Goal: Transaction & Acquisition: Purchase product/service

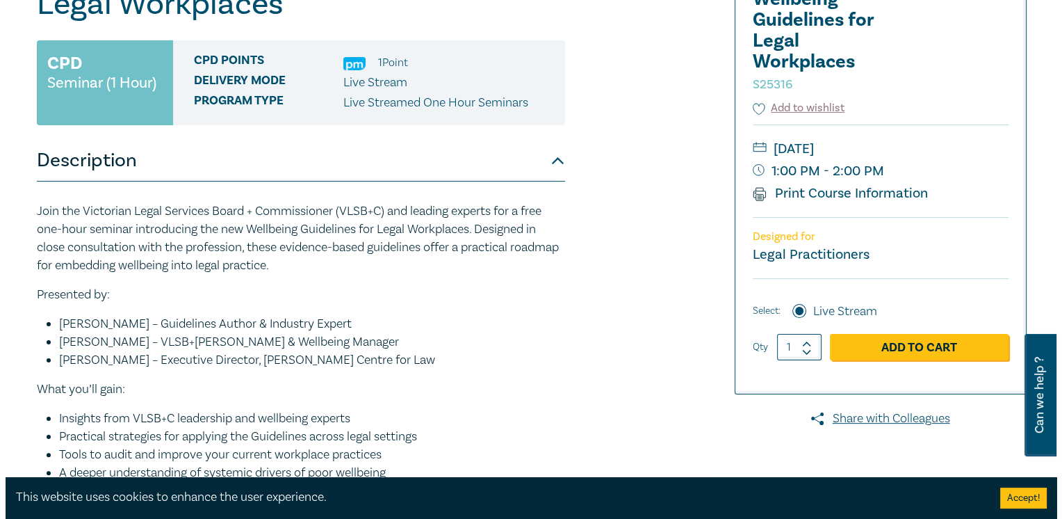
scroll to position [209, 0]
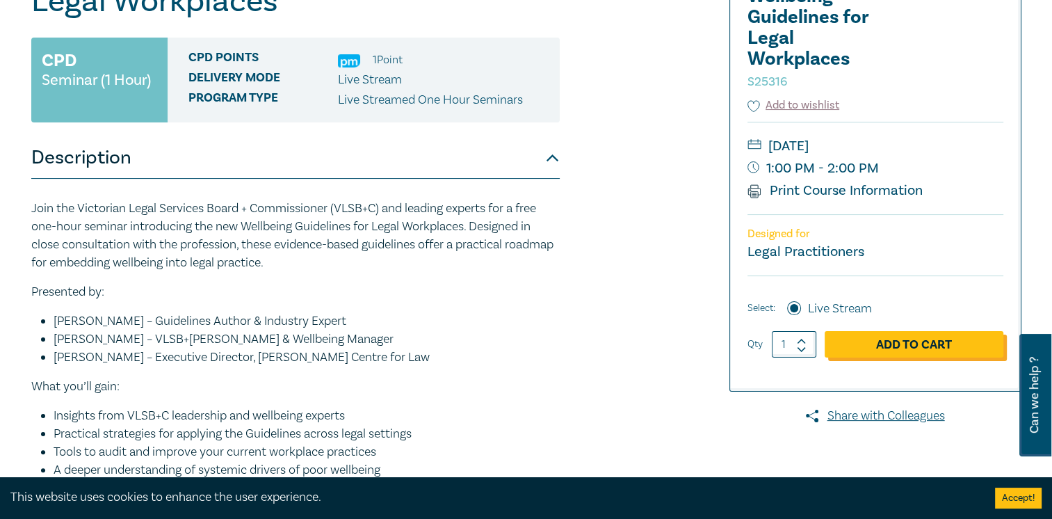
click at [876, 347] on link "Add to Cart" at bounding box center [914, 344] width 179 height 26
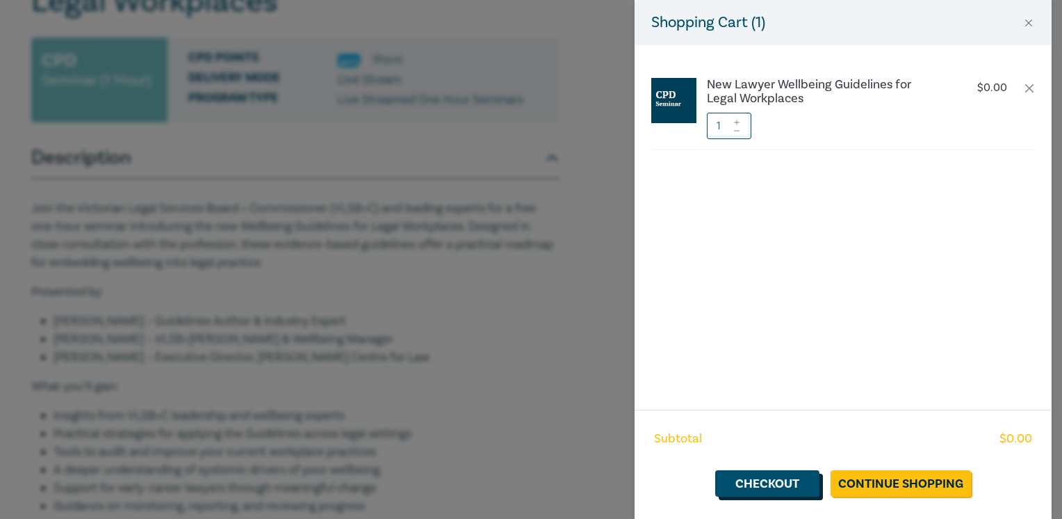
click at [759, 479] on link "Checkout" at bounding box center [767, 483] width 104 height 26
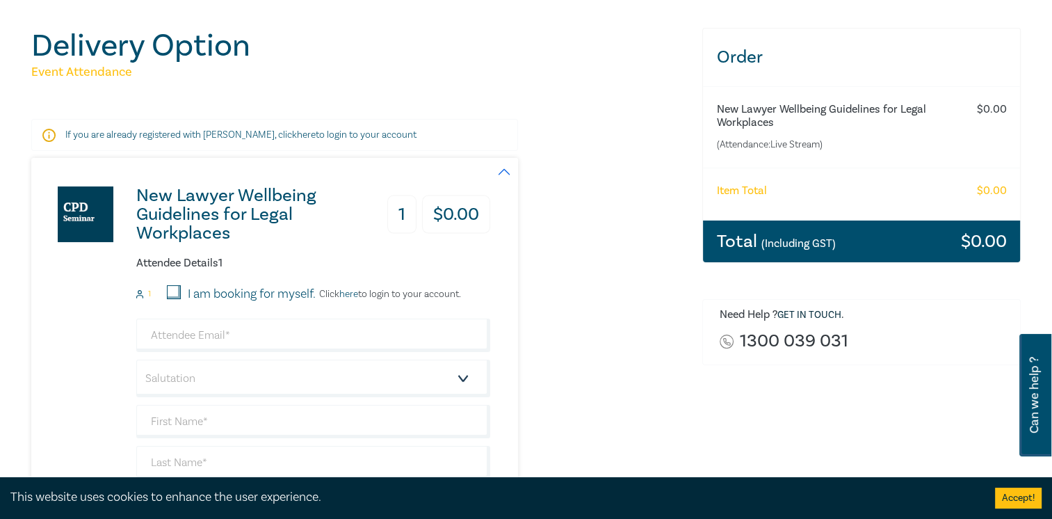
scroll to position [139, 0]
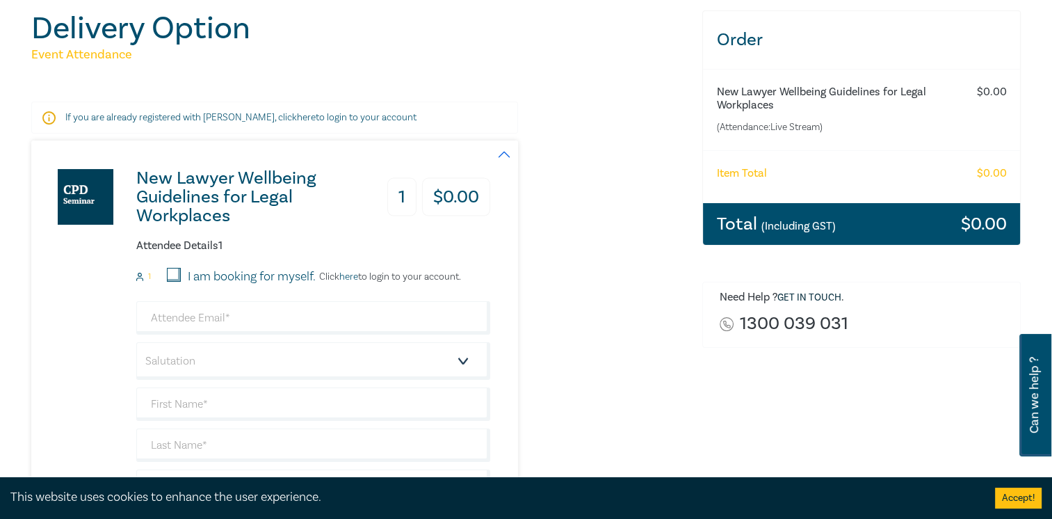
click at [179, 271] on input "I am booking for myself." at bounding box center [174, 275] width 14 height 14
checkbox input "true"
click at [217, 314] on input "email" at bounding box center [313, 317] width 354 height 33
type input "[PERSON_NAME][EMAIL_ADDRESS][DOMAIN_NAME]"
type input "[PERSON_NAME]"
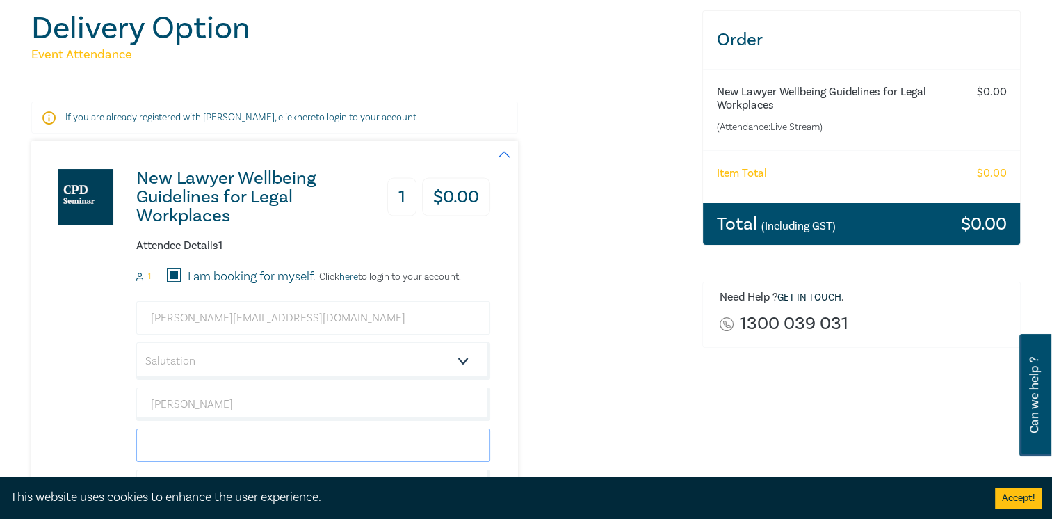
type input "Hadarian"
type input "CLP Lawyers"
click at [284, 363] on select "Salutation Mr. Mrs. Ms. Miss Dr. Prof. Other" at bounding box center [313, 361] width 354 height 38
click at [136, 342] on select "Salutation Mr. Mrs. Ms. Miss Dr. Prof. Other" at bounding box center [313, 361] width 354 height 38
drag, startPoint x: 317, startPoint y: 355, endPoint x: 284, endPoint y: 339, distance: 36.4
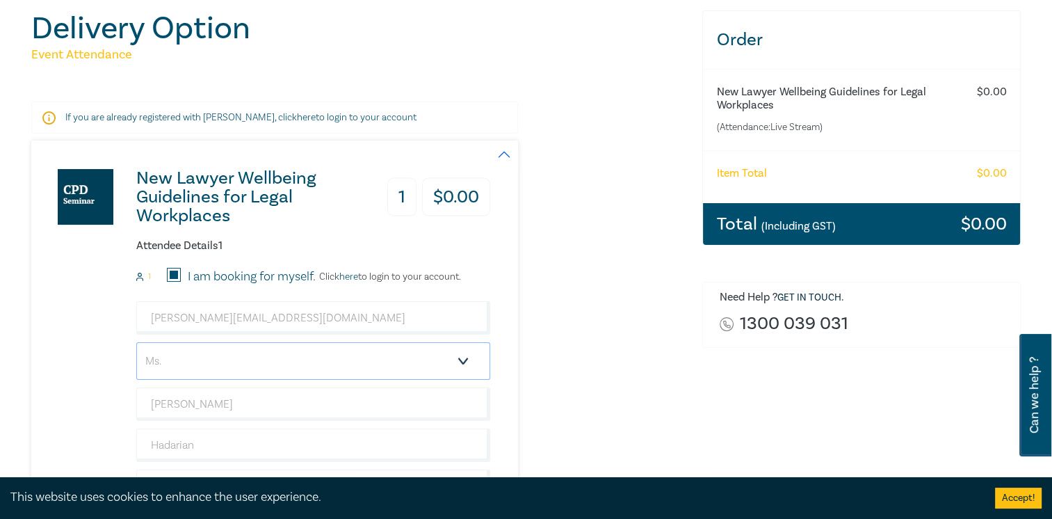
click at [317, 355] on select "Salutation Mr. Mrs. Ms. Miss Dr. Prof. Other" at bounding box center [313, 361] width 354 height 38
select select "Miss"
click at [136, 342] on select "Salutation Mr. Mrs. Ms. Miss Dr. Prof. Other" at bounding box center [313, 361] width 354 height 38
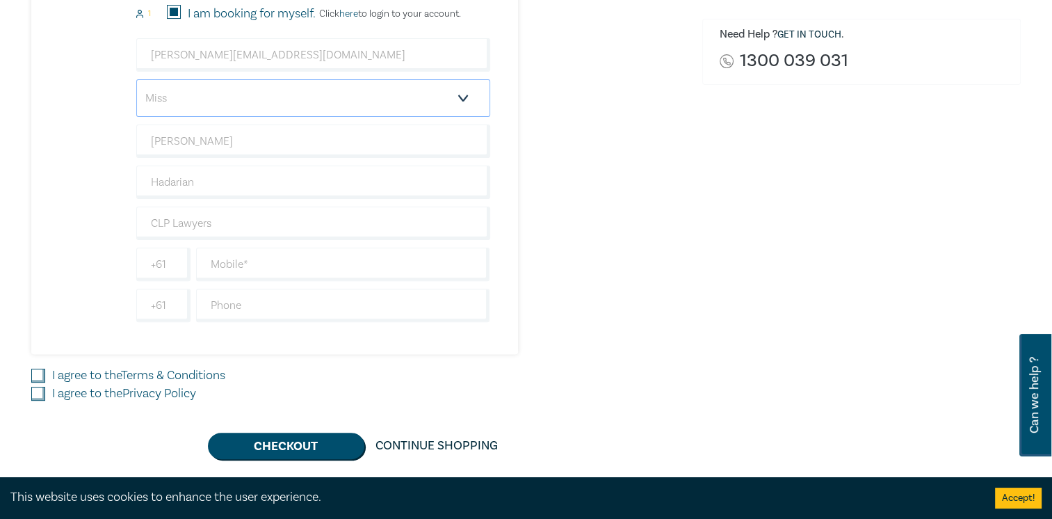
scroll to position [417, 0]
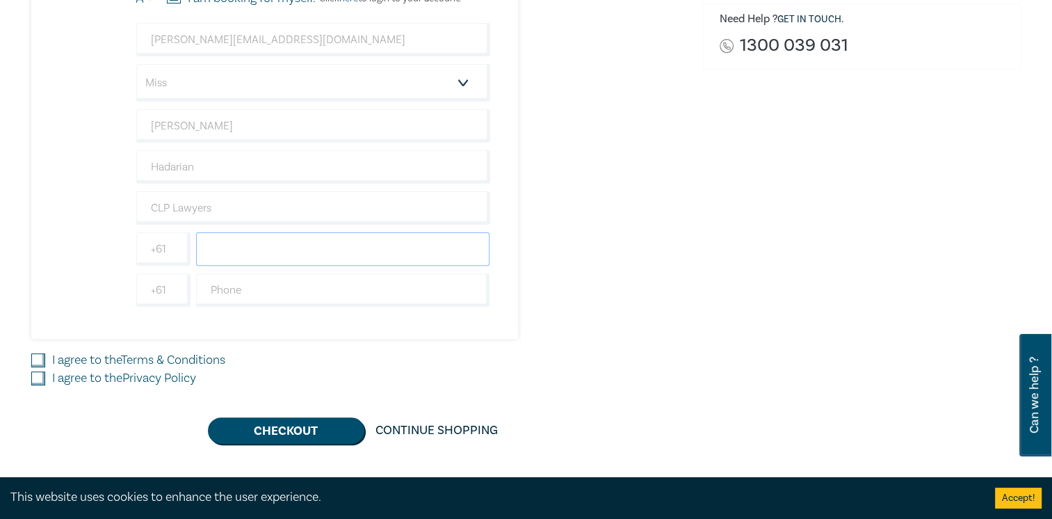
click at [241, 254] on input "text" at bounding box center [343, 248] width 294 height 33
type input "0402890855"
click at [669, 271] on div "New Lawyer Wellbeing Guidelines for Legal Workplaces 1 $ 0.00 Attendee Details …" at bounding box center [358, 100] width 654 height 476
click at [120, 355] on label "I agree to the Terms & Conditions" at bounding box center [138, 360] width 173 height 18
click at [45, 355] on input "I agree to the Terms & Conditions" at bounding box center [38, 360] width 14 height 14
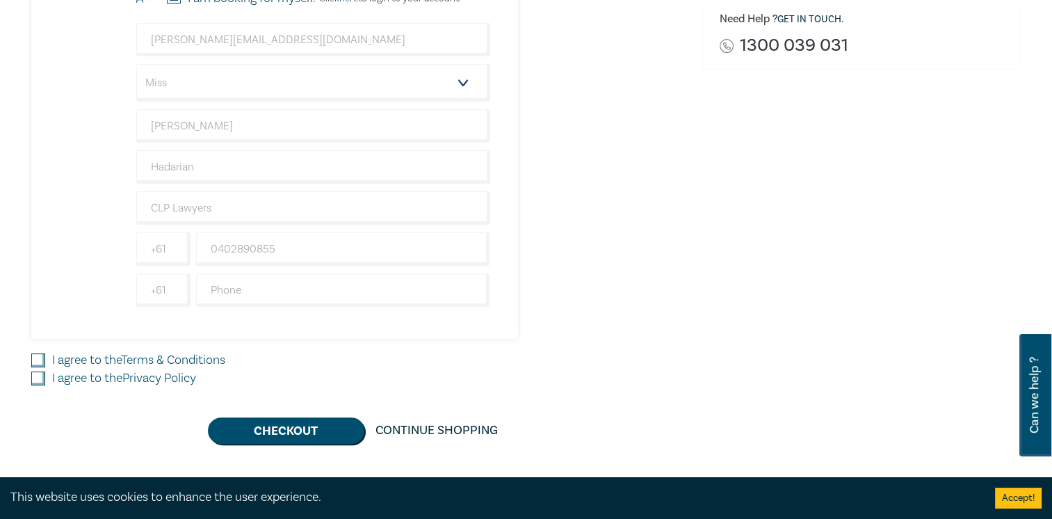
checkbox input "true"
click at [115, 371] on label "I agree to the Privacy Policy" at bounding box center [124, 378] width 144 height 18
click at [45, 371] on input "I agree to the Privacy Policy" at bounding box center [38, 378] width 14 height 14
checkbox input "true"
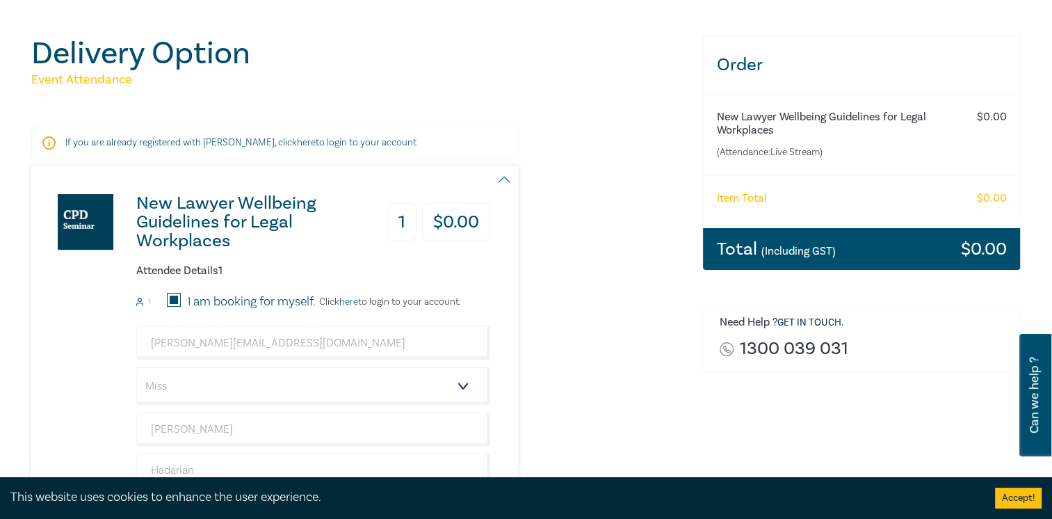
scroll to position [0, 0]
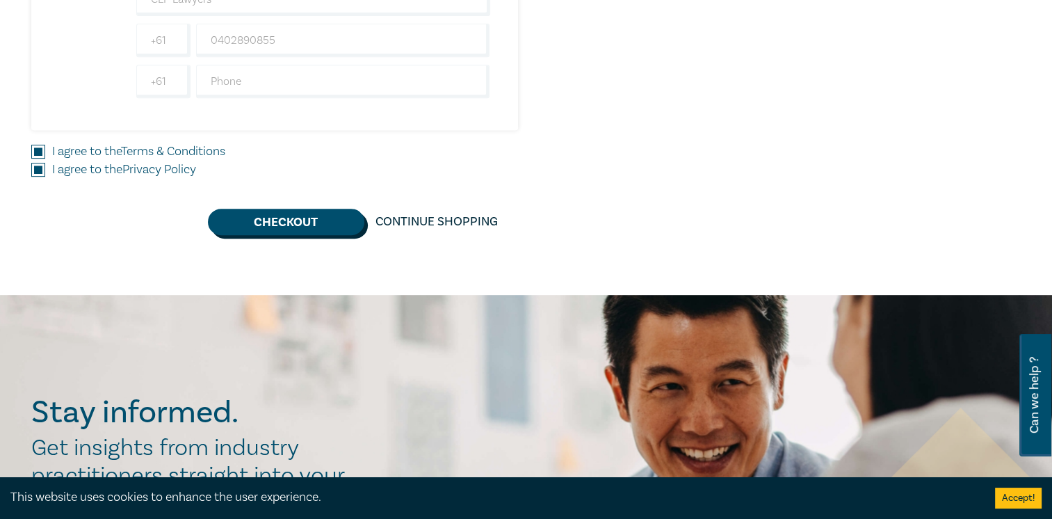
click at [315, 210] on button "Checkout" at bounding box center [286, 222] width 156 height 26
